Goal: Task Accomplishment & Management: Manage account settings

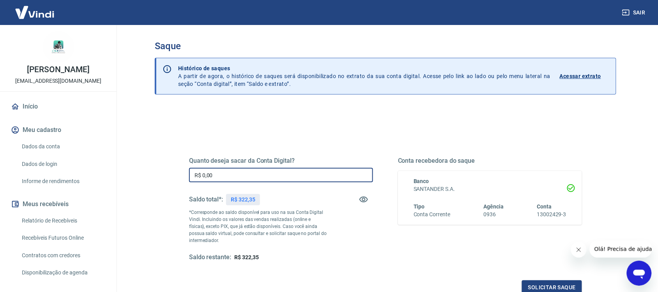
click at [264, 172] on input "R$ 0,00" at bounding box center [281, 175] width 184 height 14
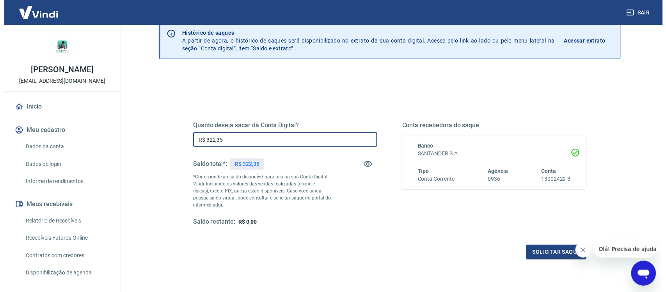
scroll to position [94, 0]
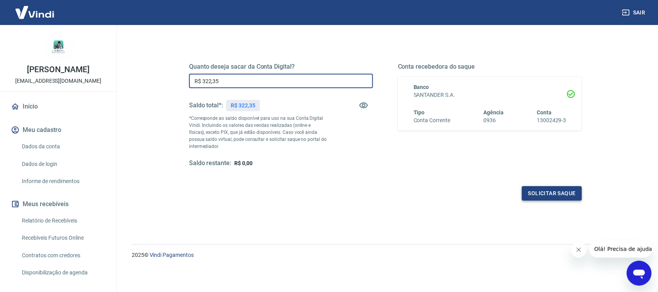
type input "R$ 322,35"
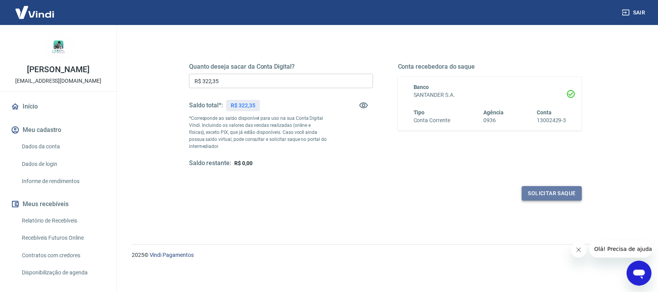
click at [542, 192] on button "Solicitar saque" at bounding box center [552, 193] width 60 height 14
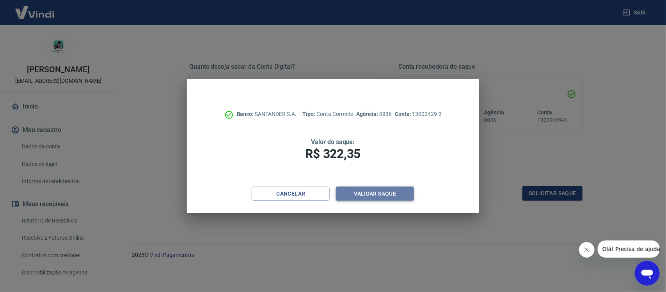
click at [383, 192] on button "Validar saque" at bounding box center [375, 193] width 78 height 14
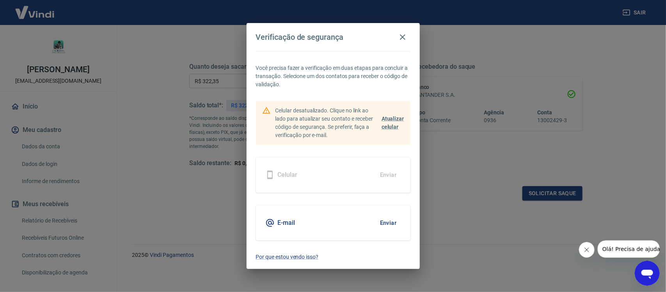
click at [387, 221] on button "Enviar" at bounding box center [388, 223] width 25 height 16
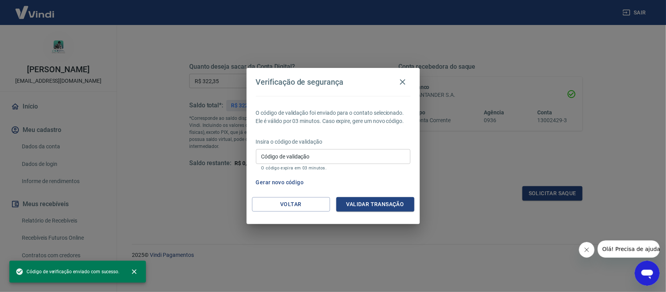
click at [341, 154] on input "Código de validação" at bounding box center [333, 156] width 154 height 14
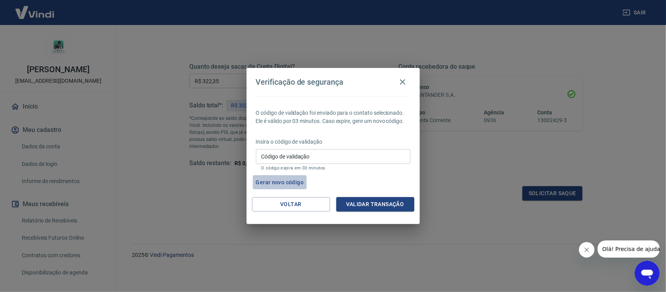
click at [286, 182] on button "Gerar novo código" at bounding box center [280, 182] width 54 height 14
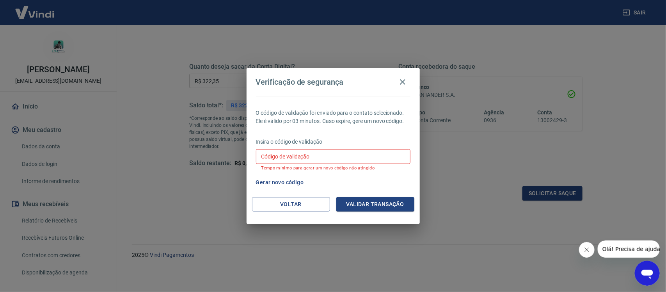
click at [330, 153] on input "Código de validação" at bounding box center [333, 156] width 154 height 14
paste input "200042"
type input "200042"
click at [371, 199] on button "Validar transação" at bounding box center [375, 204] width 78 height 14
